Goal: Find specific page/section: Find specific page/section

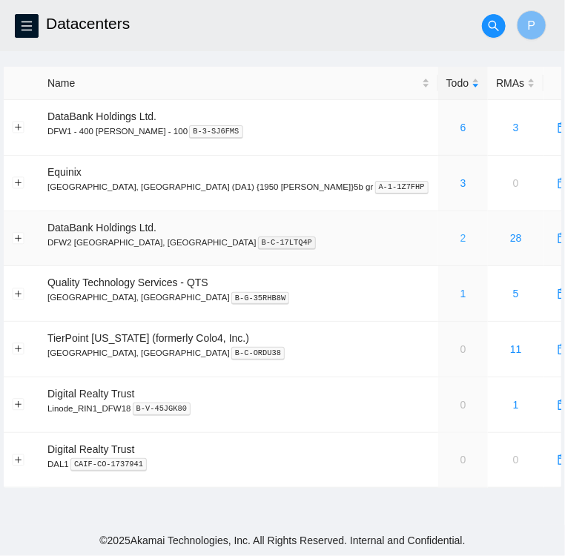
click at [461, 238] on link "2" at bounding box center [464, 238] width 6 height 12
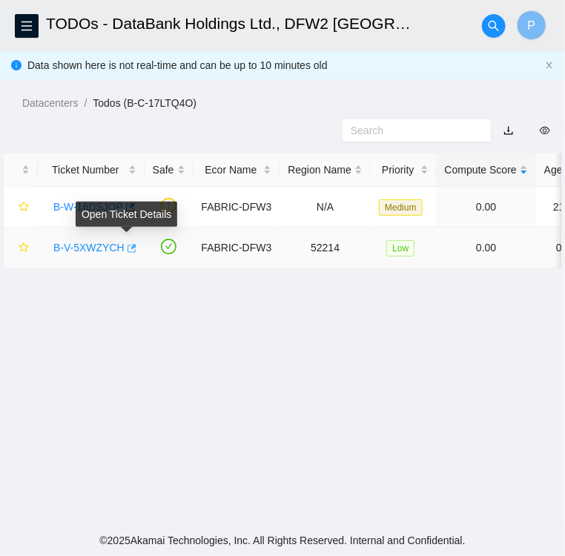
click at [127, 249] on icon "button" at bounding box center [130, 248] width 10 height 10
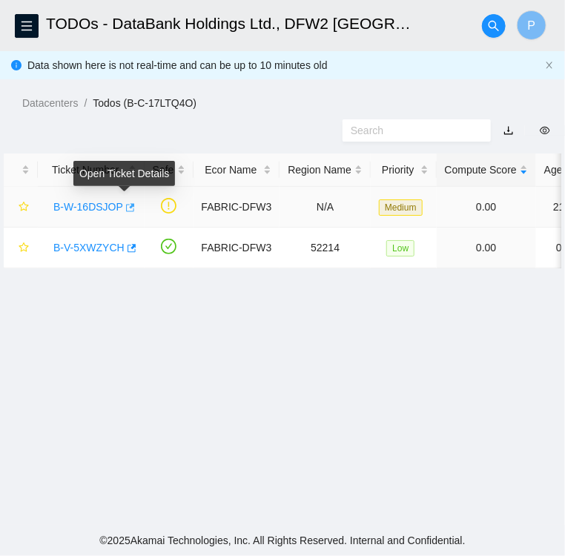
click at [126, 208] on icon "button" at bounding box center [130, 207] width 9 height 8
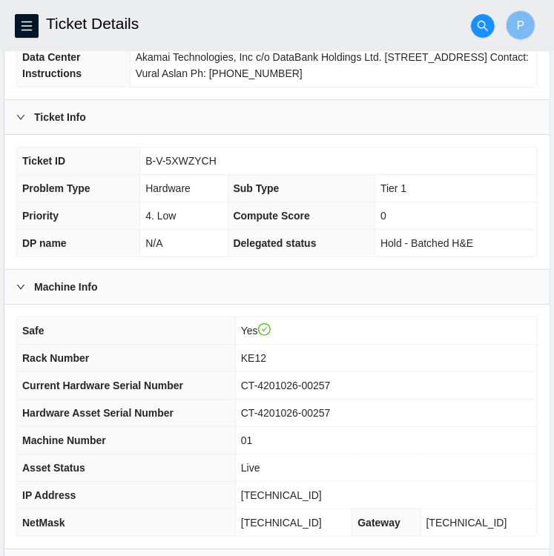
scroll to position [385, 0]
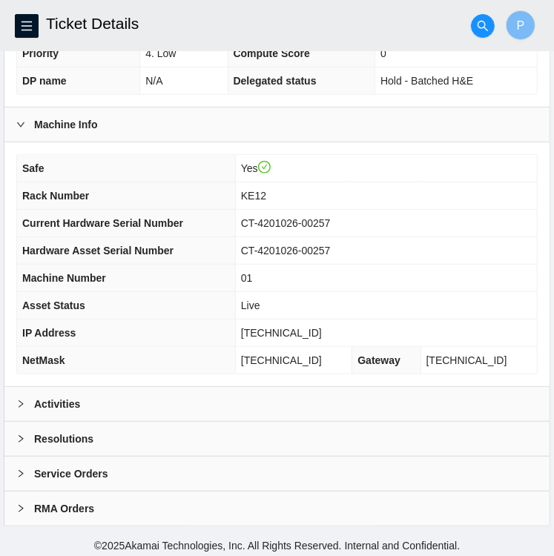
click at [95, 404] on div "Activities" at bounding box center [276, 404] width 545 height 34
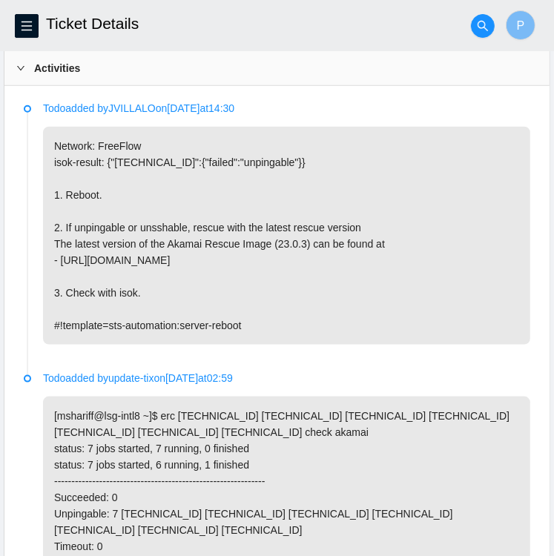
scroll to position [720, 0]
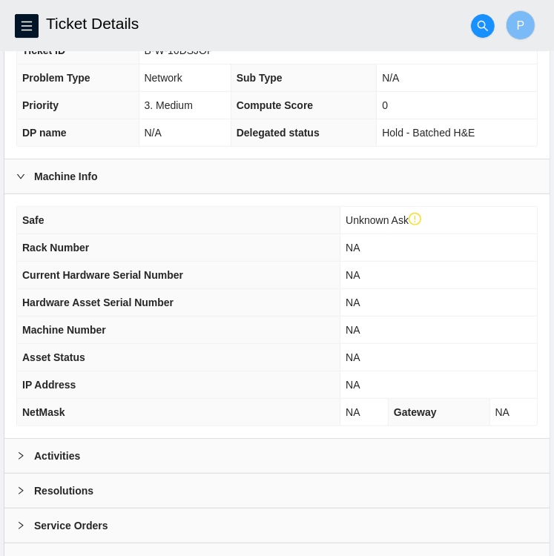
scroll to position [413, 0]
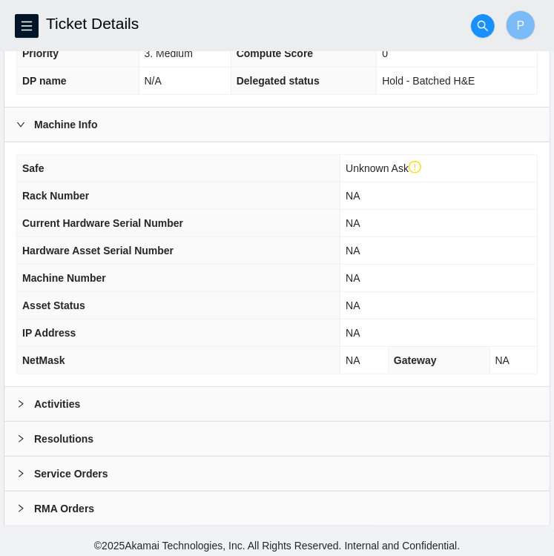
click at [50, 407] on b "Activities" at bounding box center [57, 404] width 46 height 16
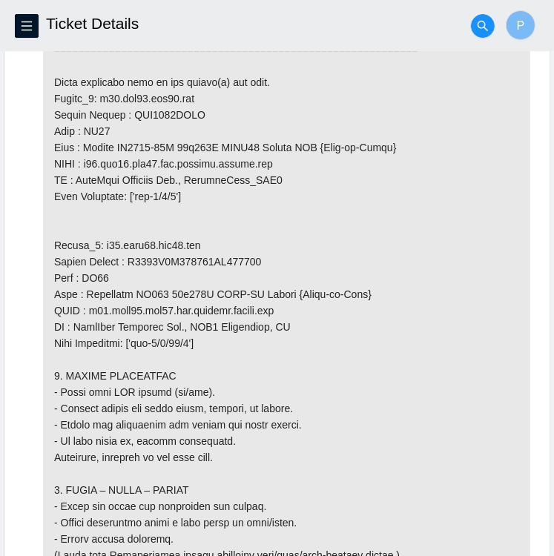
scroll to position [1499, 0]
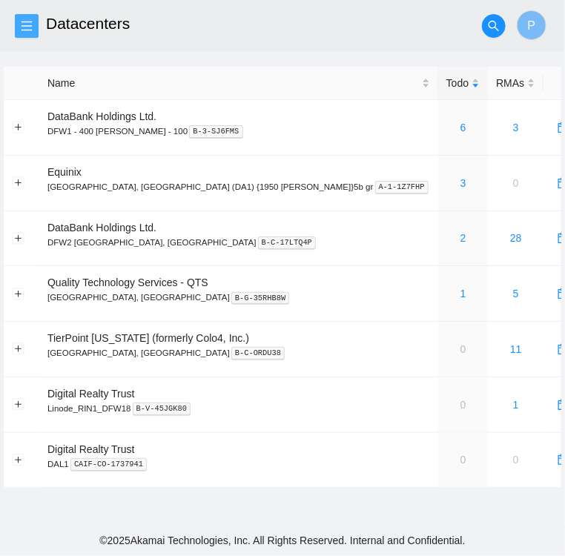
click at [28, 25] on icon "menu" at bounding box center [27, 26] width 10 height 10
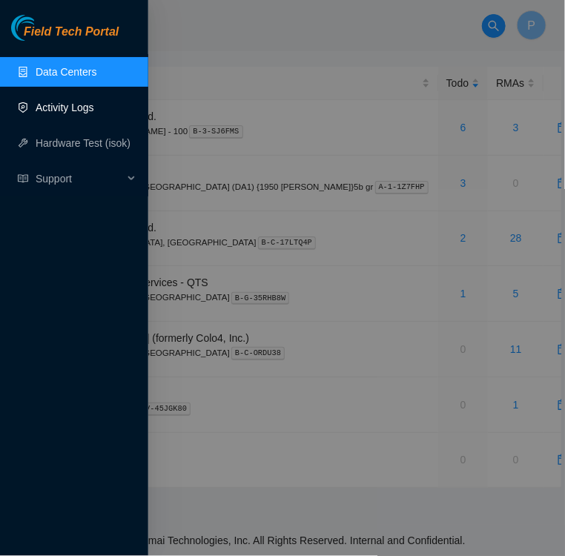
click at [64, 111] on link "Activity Logs" at bounding box center [65, 108] width 59 height 12
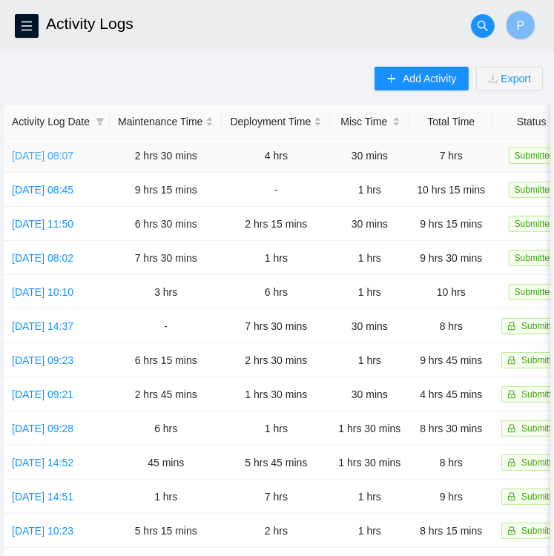
click at [53, 157] on link "Wed, 08 Oct 2025 08:07" at bounding box center [43, 156] width 62 height 12
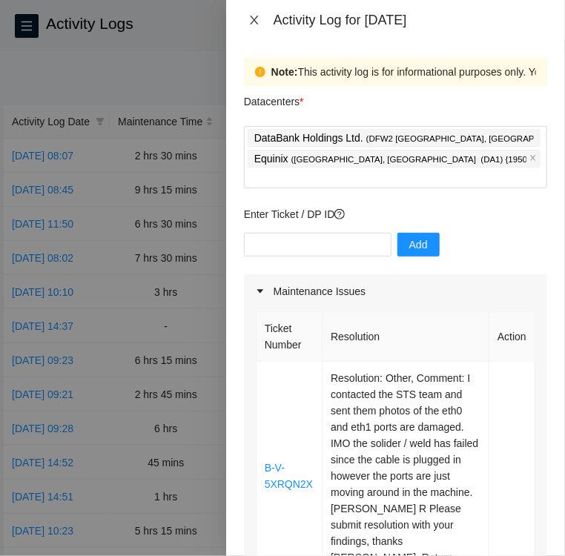
click at [250, 19] on icon "close" at bounding box center [254, 20] width 12 height 12
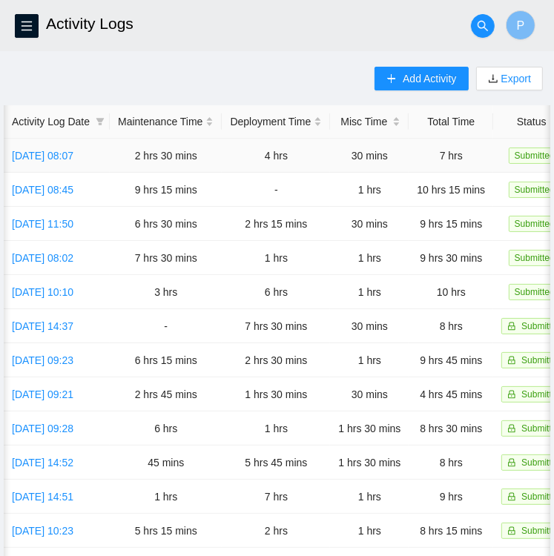
scroll to position [0, 53]
